Goal: Information Seeking & Learning: Check status

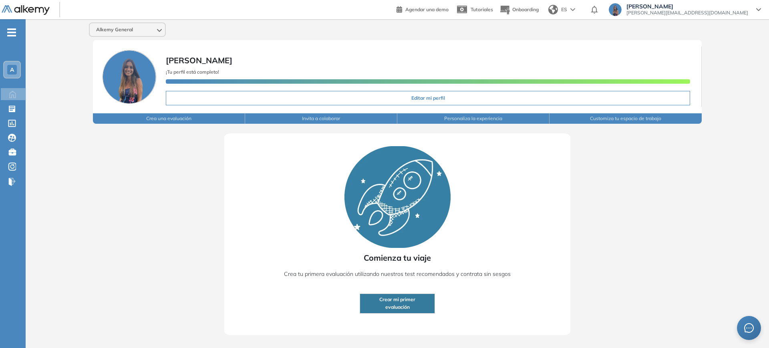
click at [12, 68] on span "A" at bounding box center [12, 69] width 4 height 6
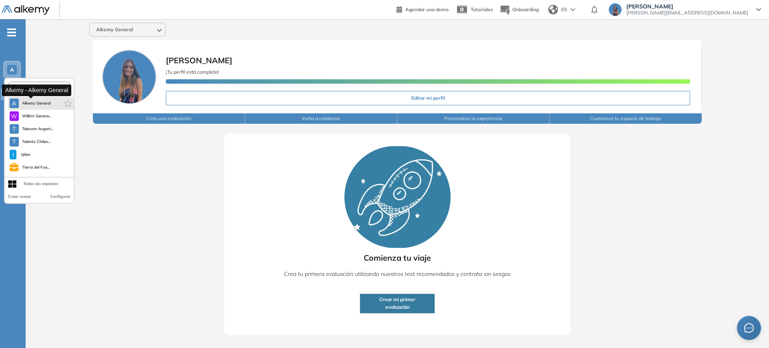
click at [26, 102] on span "Alkemy General" at bounding box center [36, 103] width 29 height 6
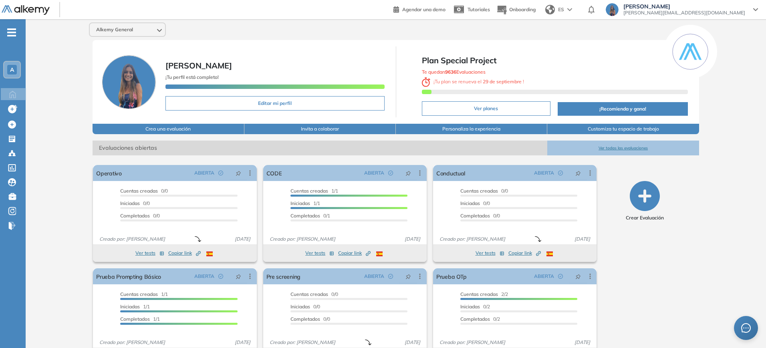
click at [603, 151] on button "Ver todas las evaluaciones" at bounding box center [622, 148] width 151 height 15
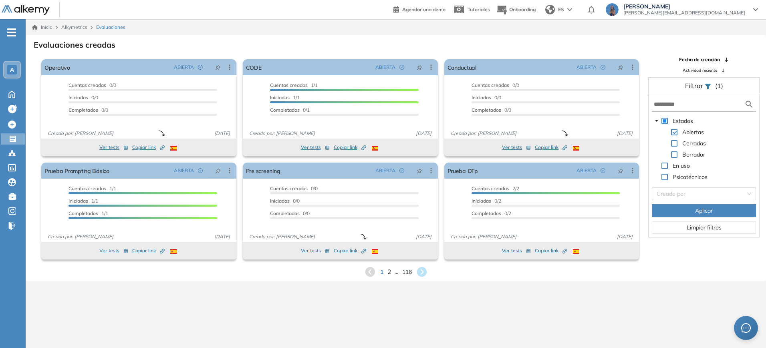
click at [390, 271] on span "2" at bounding box center [389, 271] width 4 height 9
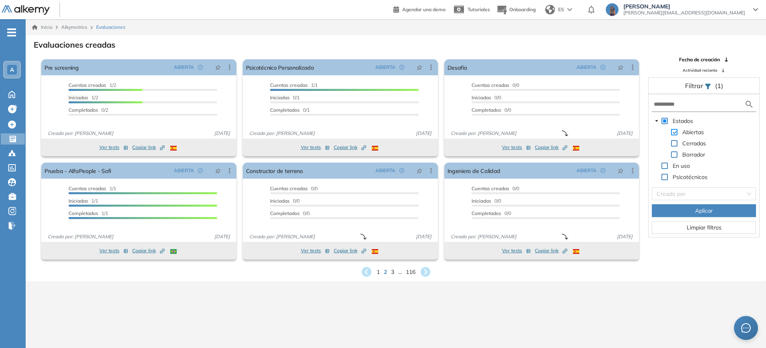
click at [676, 131] on span at bounding box center [674, 132] width 6 height 6
click at [677, 141] on span at bounding box center [674, 143] width 6 height 6
click at [684, 209] on button "Aplicar" at bounding box center [703, 210] width 104 height 13
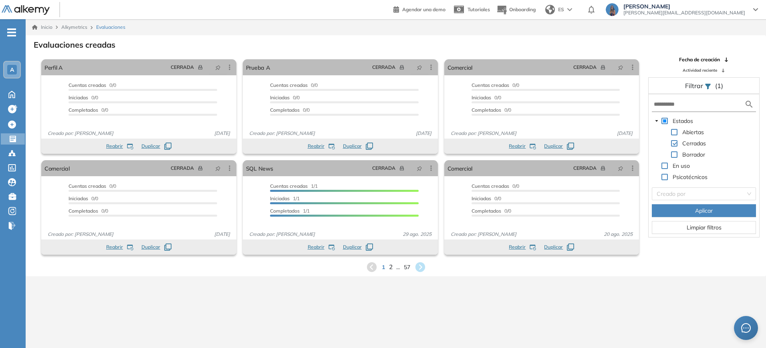
click at [390, 266] on span "2" at bounding box center [390, 266] width 4 height 9
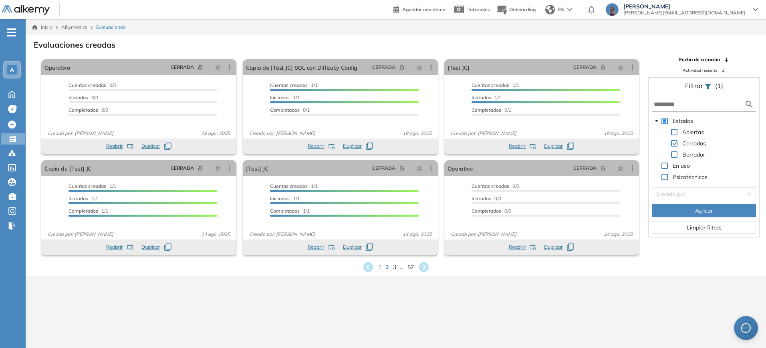
click at [395, 265] on span "3" at bounding box center [394, 266] width 4 height 9
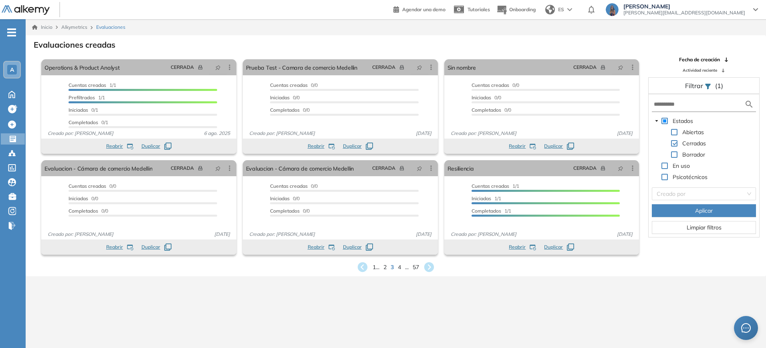
click at [715, 99] on form at bounding box center [703, 104] width 104 height 15
click at [714, 103] on input "text" at bounding box center [698, 104] width 90 height 8
click at [676, 130] on span at bounding box center [674, 132] width 6 height 6
click at [677, 208] on button "Aplicar" at bounding box center [703, 210] width 104 height 13
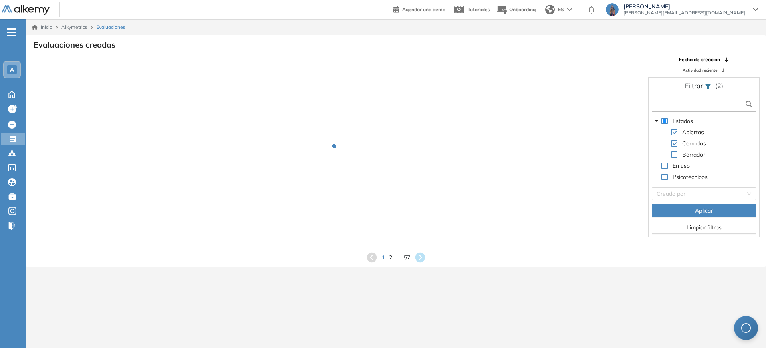
click at [687, 104] on input "text" at bounding box center [698, 104] width 90 height 8
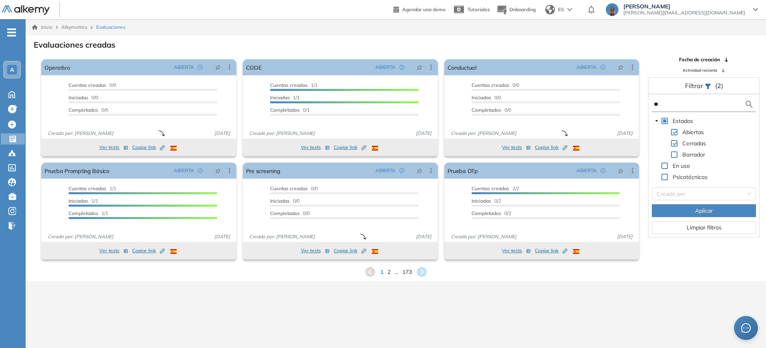
type input "**"
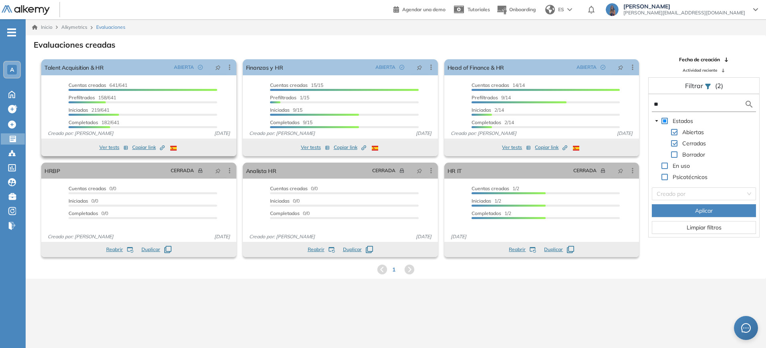
click at [143, 144] on span "Copiar link Created by potrace 1.16, written by [PERSON_NAME] [DATE]-[DATE]" at bounding box center [148, 147] width 32 height 7
click at [88, 63] on link "Talent Acquisition & HR" at bounding box center [73, 67] width 59 height 16
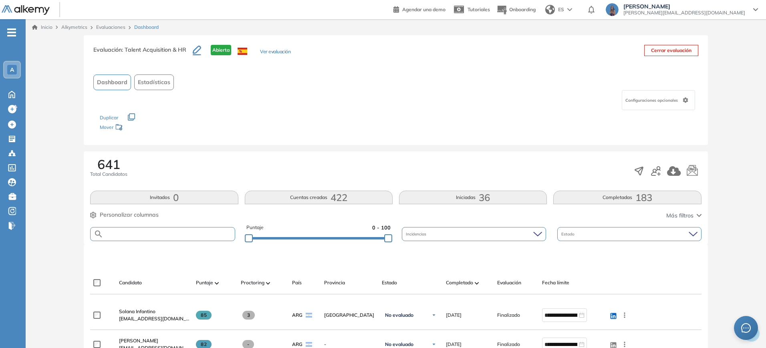
click at [169, 235] on input "text" at bounding box center [168, 234] width 131 height 6
type input "*****"
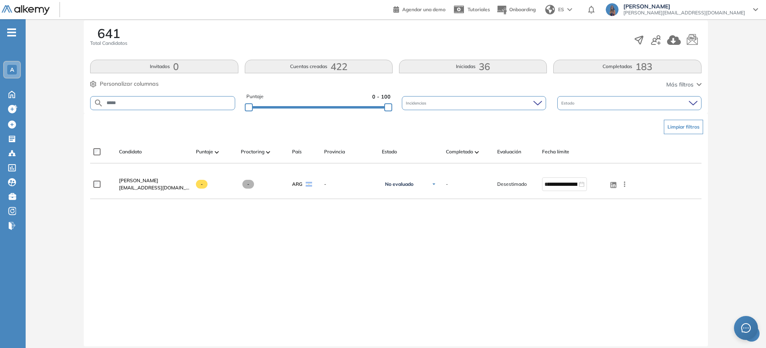
scroll to position [133, 0]
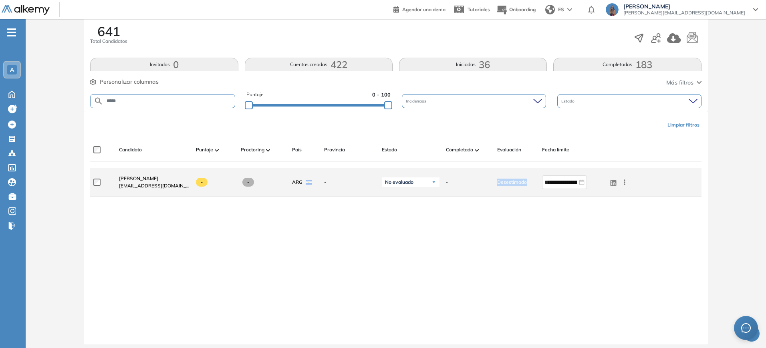
drag, startPoint x: 495, startPoint y: 184, endPoint x: 530, endPoint y: 185, distance: 34.9
click at [530, 185] on div "Desestimado" at bounding box center [512, 182] width 45 height 20
click at [145, 176] on span "[PERSON_NAME]" at bounding box center [138, 178] width 39 height 6
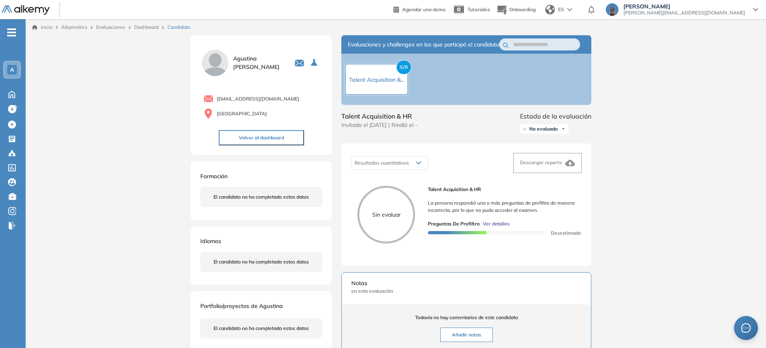
click at [505, 227] on span "Ver detalles" at bounding box center [495, 223] width 27 height 7
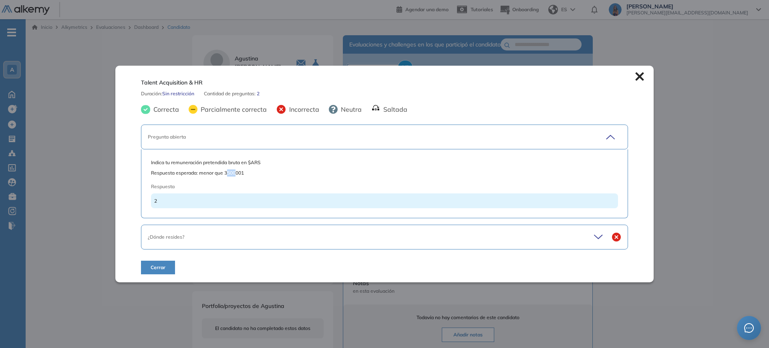
drag, startPoint x: 226, startPoint y: 172, endPoint x: 235, endPoint y: 172, distance: 8.8
click at [235, 172] on span "Respuesta esperada: menor que 3500001" at bounding box center [384, 172] width 467 height 7
click at [255, 235] on div "¿Dónde resides?" at bounding box center [361, 236] width 426 height 7
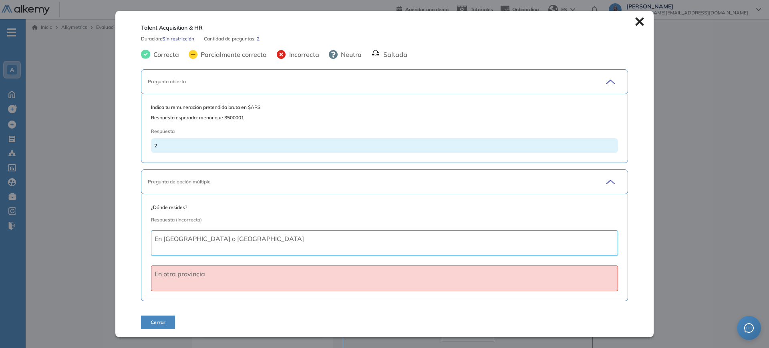
click at [631, 23] on div "Talent Acquisition & HR Duración : Sin restricción Cantidad de preguntas: 2 Cor…" at bounding box center [384, 174] width 538 height 327
click at [635, 21] on icon at bounding box center [639, 21] width 9 height 9
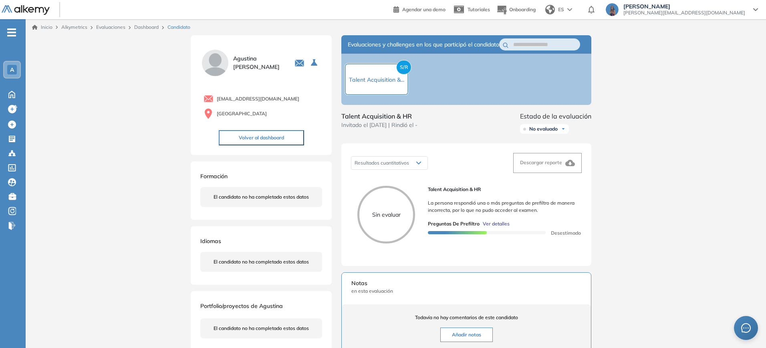
click at [142, 28] on link "Dashboard" at bounding box center [146, 27] width 24 height 6
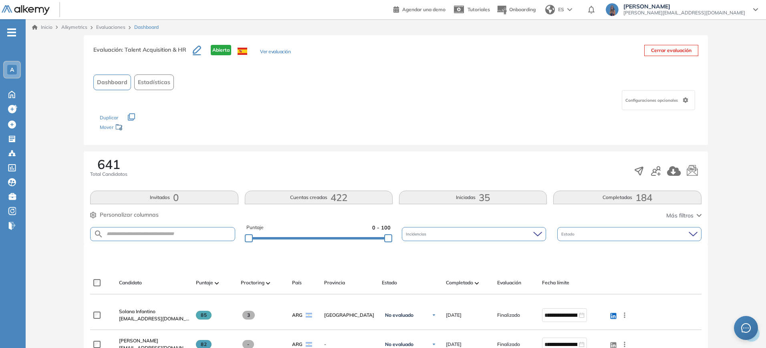
click at [631, 197] on button "Completadas 184" at bounding box center [627, 198] width 148 height 14
click at [447, 201] on button "Iniciadas 35" at bounding box center [473, 198] width 148 height 14
click at [479, 197] on span "35" at bounding box center [483, 197] width 11 height 0
click at [314, 188] on div "641 Total Candidatos Invitados 0 Cuentas creadas 422 Iniciadas 35 Completadas 1…" at bounding box center [395, 197] width 623 height 93
click at [311, 197] on button "Cuentas creadas 422" at bounding box center [319, 198] width 148 height 14
